Goal: Task Accomplishment & Management: Manage account settings

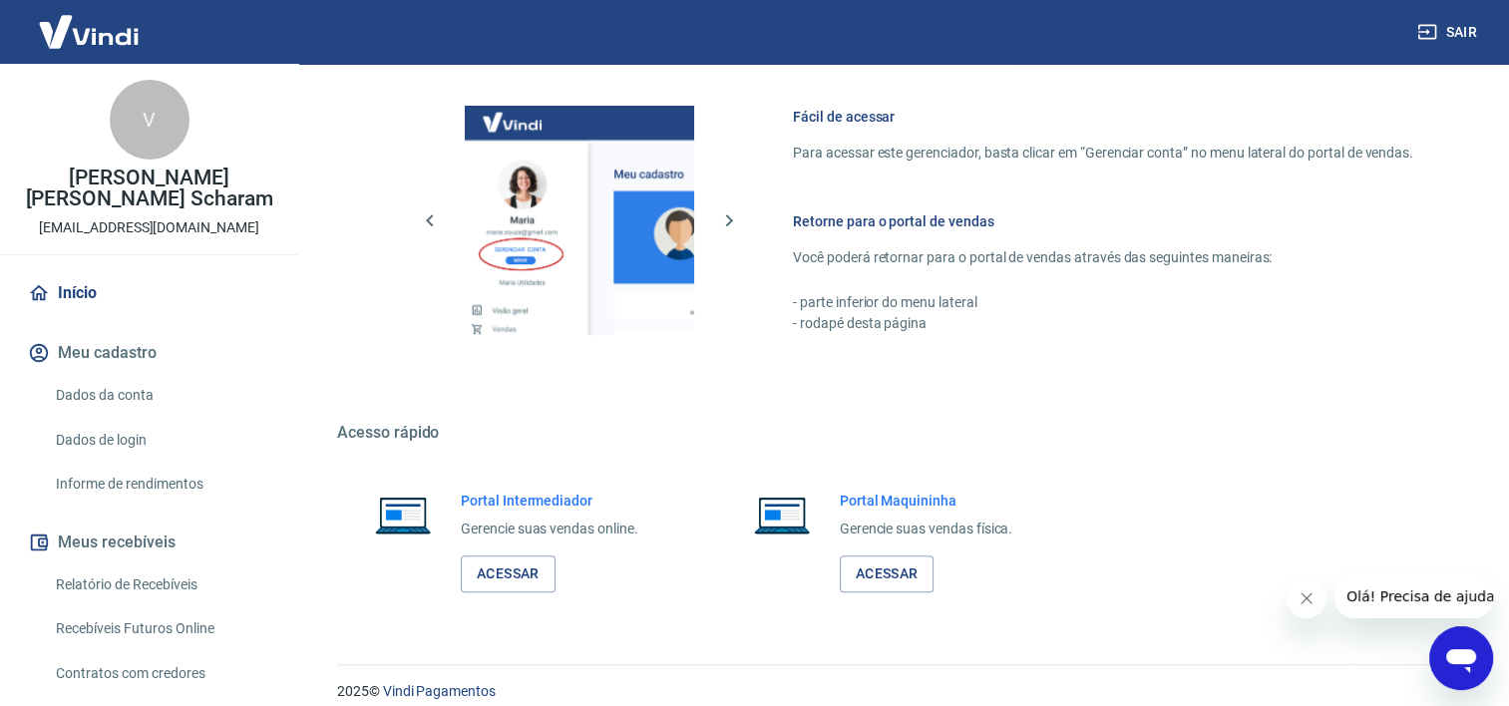
scroll to position [868, 0]
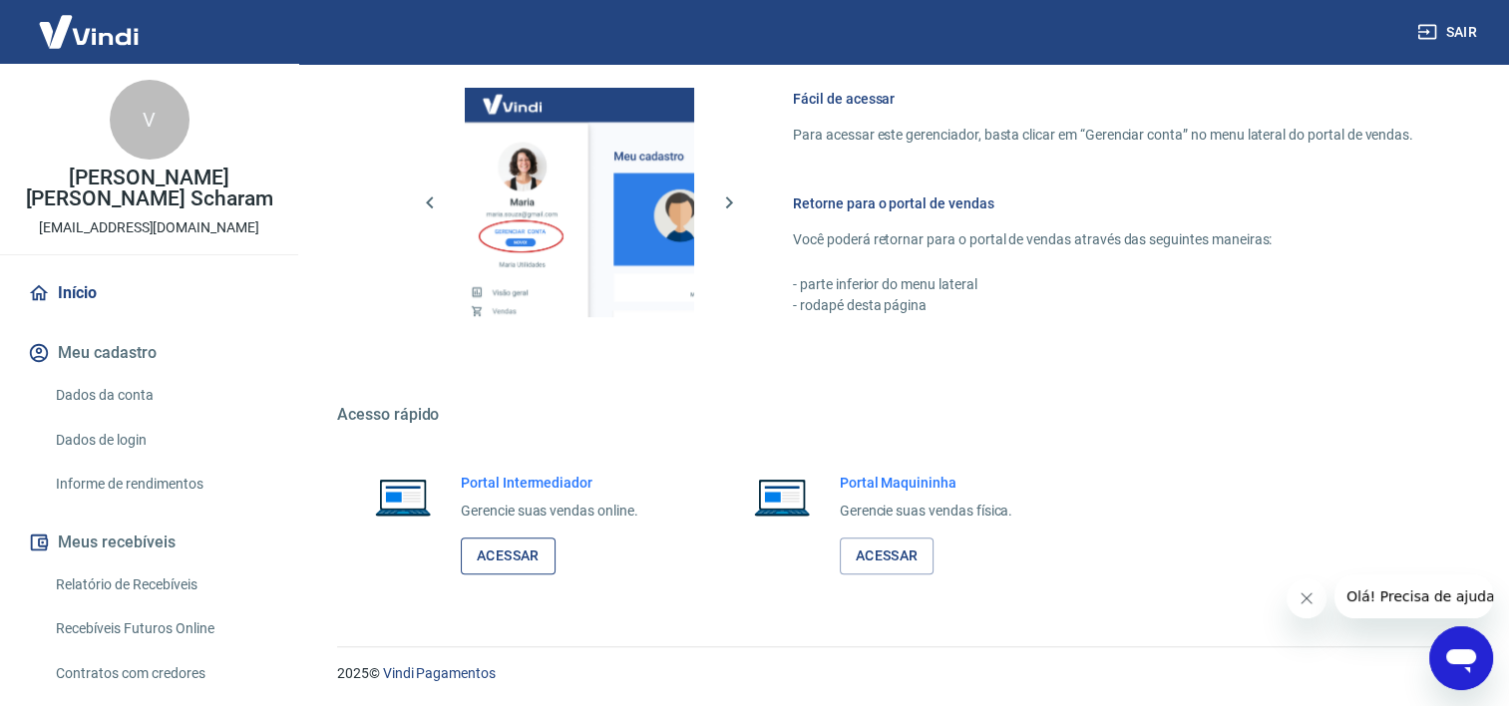
click at [483, 558] on link "Acessar" at bounding box center [508, 556] width 95 height 37
